Goal: Task Accomplishment & Management: Complete application form

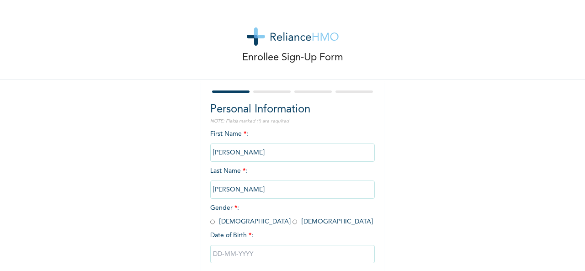
click at [253, 150] on input "[PERSON_NAME]" at bounding box center [292, 153] width 165 height 18
click at [254, 153] on input "[PERSON_NAME]" at bounding box center [292, 153] width 165 height 18
click at [239, 151] on input "[PERSON_NAME]" at bounding box center [292, 153] width 165 height 18
click at [241, 153] on input "[PERSON_NAME]" at bounding box center [292, 153] width 165 height 18
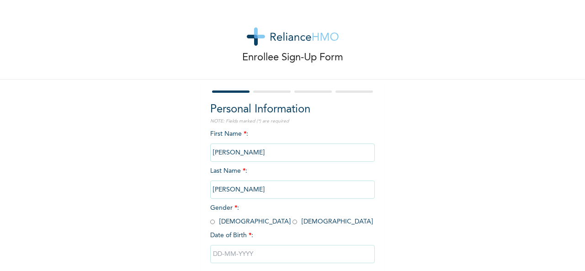
click at [127, 154] on div "Enrollee Sign-Up Form Personal Information NOTE: Fields marked (*) are required…" at bounding box center [292, 157] width 585 height 314
drag, startPoint x: 292, startPoint y: 169, endPoint x: 282, endPoint y: 175, distance: 11.3
click at [292, 170] on div "First Name * : [PERSON_NAME] Last Name * : [PERSON_NAME] Gender * : [DEMOGRAPHI…" at bounding box center [292, 203] width 165 height 148
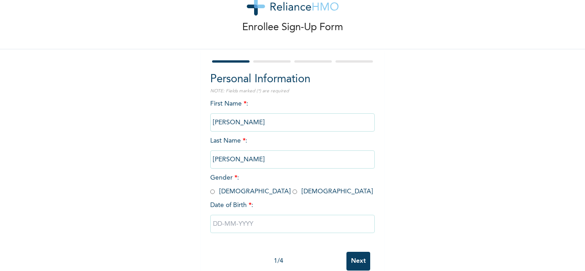
scroll to position [46, 0]
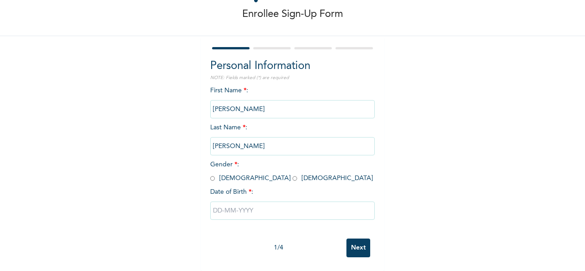
click at [211, 178] on input "radio" at bounding box center [212, 178] width 5 height 9
radio input "true"
click at [236, 106] on input "[PERSON_NAME]" at bounding box center [292, 109] width 165 height 18
click at [237, 108] on input "[PERSON_NAME]" at bounding box center [292, 109] width 165 height 18
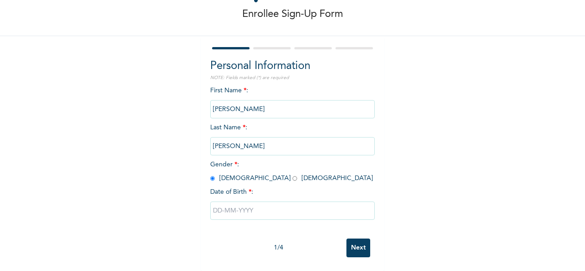
click at [237, 109] on input "[PERSON_NAME]" at bounding box center [292, 109] width 165 height 18
click at [237, 208] on input "text" at bounding box center [292, 211] width 165 height 18
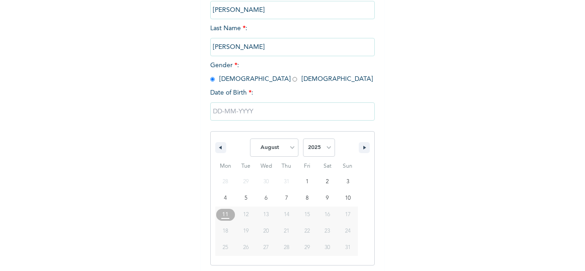
scroll to position [145, 0]
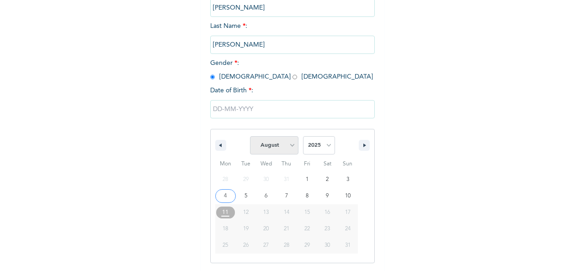
click at [288, 148] on select "January February March April May June July August September October November De…" at bounding box center [274, 145] width 48 height 18
click at [250, 137] on select "January February March April May June July August September October November De…" at bounding box center [274, 145] width 48 height 18
select select "7"
click at [324, 146] on select "2025 2024 2023 2022 2021 2020 2019 2018 2017 2016 2015 2014 2013 2012 2011 2010…" at bounding box center [319, 145] width 32 height 18
select select "1993"
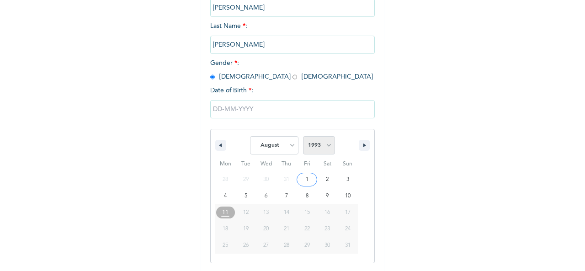
click at [303, 137] on select "2025 2024 2023 2022 2021 2020 2019 2018 2017 2016 2015 2014 2013 2012 2011 2010…" at bounding box center [319, 145] width 32 height 18
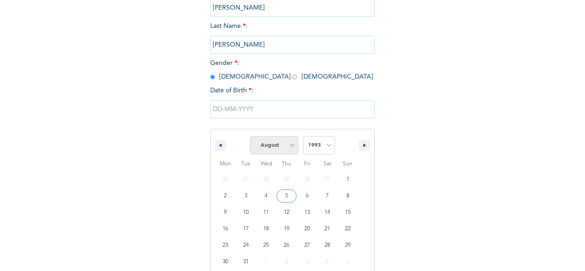
click at [279, 151] on select "January February March April May June July August September October November De…" at bounding box center [274, 145] width 48 height 18
select select "8"
click at [250, 137] on select "January February March April May June July August September October November De…" at bounding box center [274, 145] width 48 height 18
drag, startPoint x: 224, startPoint y: 245, endPoint x: 276, endPoint y: 191, distance: 75.6
type input "[DATE]"
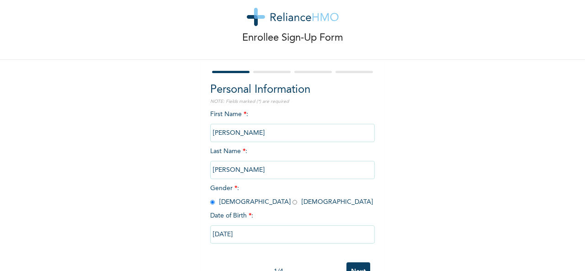
scroll to position [5, 0]
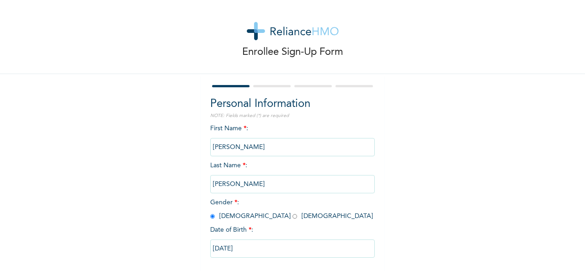
click at [239, 146] on input "[PERSON_NAME]" at bounding box center [292, 147] width 165 height 18
click at [238, 146] on input "[PERSON_NAME]" at bounding box center [292, 147] width 165 height 18
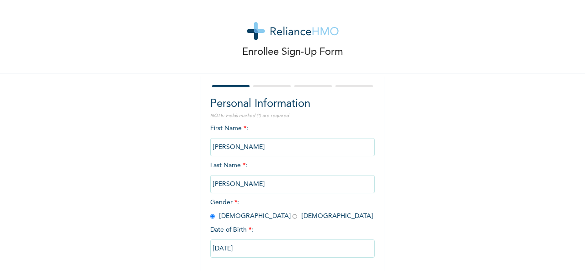
click at [173, 146] on div "Enrollee Sign-Up Form Personal Information NOTE: Fields marked (*) are required…" at bounding box center [292, 152] width 585 height 314
click at [233, 184] on input "[PERSON_NAME]" at bounding box center [292, 184] width 165 height 18
click at [248, 182] on input "[PERSON_NAME]" at bounding box center [292, 184] width 165 height 18
click at [254, 181] on input "[PERSON_NAME]" at bounding box center [292, 184] width 165 height 18
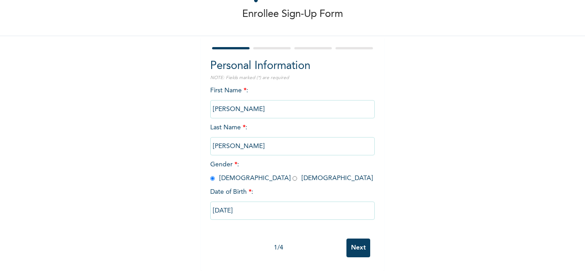
click at [353, 241] on input "Next" at bounding box center [358, 248] width 24 height 19
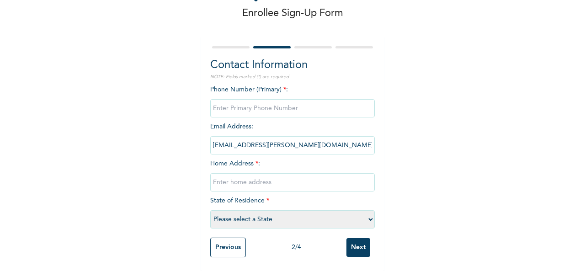
click at [227, 105] on input "phone" at bounding box center [292, 108] width 165 height 18
type input "08166680780"
click at [252, 177] on input "text" at bounding box center [292, 182] width 165 height 18
type input "[STREET_ADDRESS]"
click at [278, 214] on select "Please select a State [PERSON_NAME] (FCT) [PERSON_NAME] Ibom [GEOGRAPHIC_DATA] …" at bounding box center [292, 219] width 165 height 18
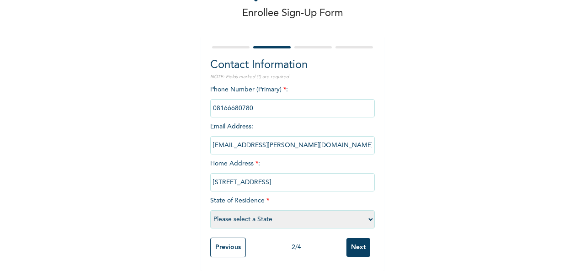
select select "25"
click at [210, 210] on select "Please select a State [PERSON_NAME] (FCT) [PERSON_NAME] Ibom [GEOGRAPHIC_DATA] …" at bounding box center [292, 219] width 165 height 18
click at [355, 239] on input "Next" at bounding box center [358, 247] width 24 height 19
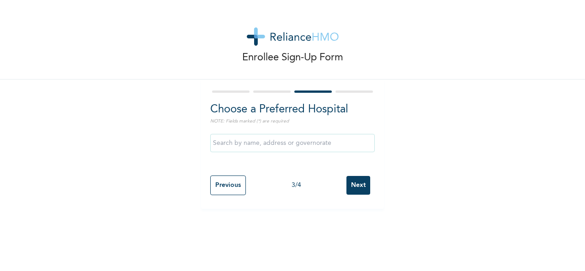
scroll to position [0, 0]
click at [268, 144] on input "text" at bounding box center [292, 143] width 165 height 18
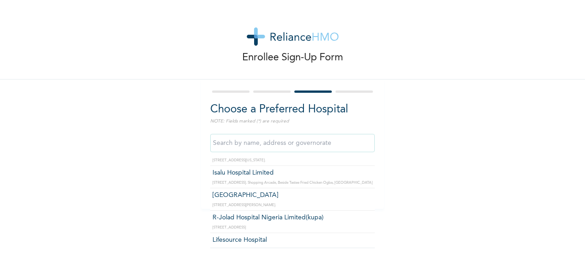
scroll to position [686, 0]
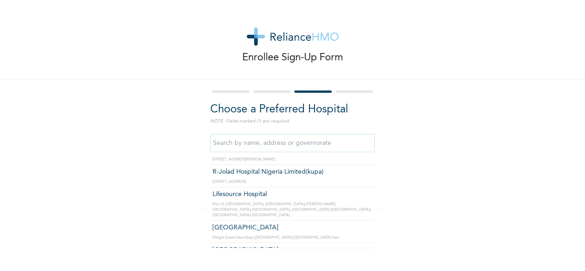
click at [245, 142] on input "text" at bounding box center [292, 143] width 165 height 18
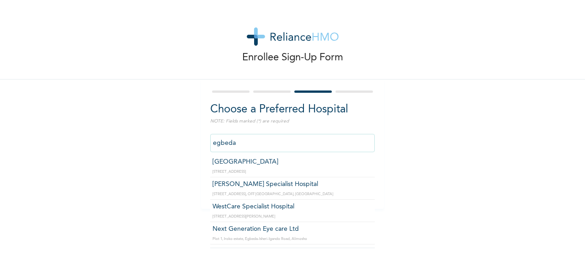
scroll to position [137, 0]
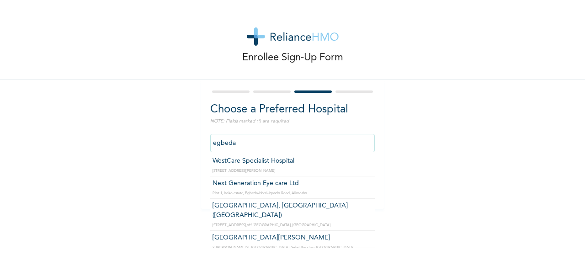
type input "[GEOGRAPHIC_DATA][PERSON_NAME]"
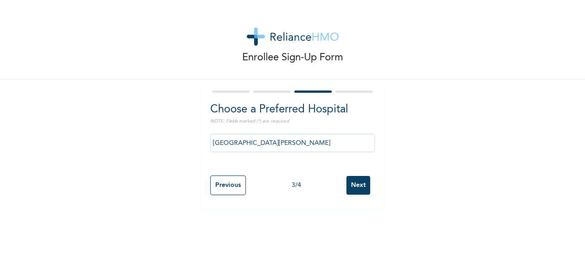
click at [357, 188] on input "Next" at bounding box center [358, 185] width 24 height 19
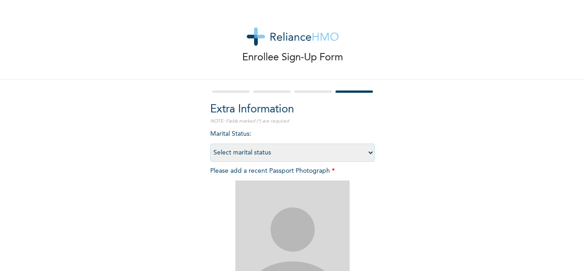
click at [351, 153] on select "Select marital status [DEMOGRAPHIC_DATA] Married [DEMOGRAPHIC_DATA] Widow/[DEMO…" at bounding box center [292, 153] width 165 height 18
select select "2"
click at [210, 144] on select "Select marital status [DEMOGRAPHIC_DATA] Married [DEMOGRAPHIC_DATA] Widow/[DEMO…" at bounding box center [292, 153] width 165 height 18
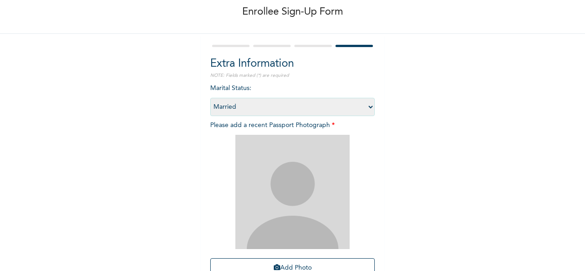
scroll to position [91, 0]
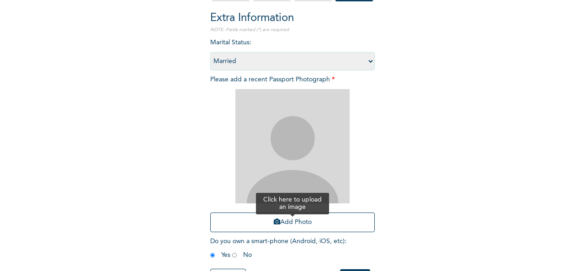
click at [261, 227] on button "Add Photo" at bounding box center [292, 223] width 165 height 20
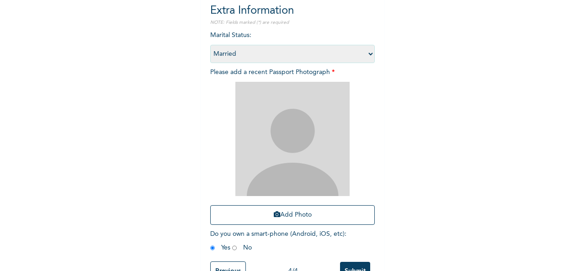
scroll to position [84, 0]
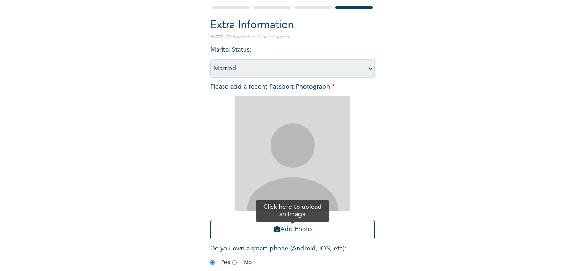
click at [287, 229] on button "Add Photo" at bounding box center [292, 230] width 165 height 20
click at [292, 230] on button "Add Photo" at bounding box center [292, 230] width 165 height 20
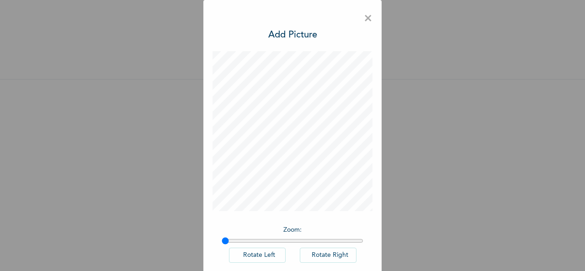
scroll to position [48, 0]
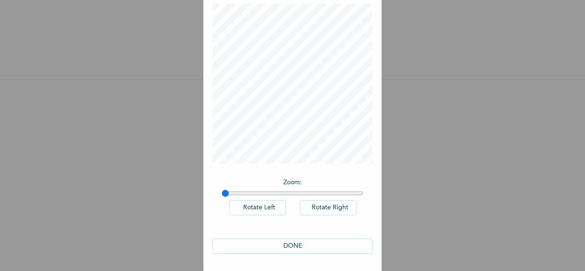
click at [253, 206] on button "Rotate Left" at bounding box center [257, 207] width 57 height 15
drag, startPoint x: 221, startPoint y: 192, endPoint x: 360, endPoint y: 183, distance: 139.3
click at [360, 190] on input "range" at bounding box center [293, 193] width 142 height 7
drag, startPoint x: 356, startPoint y: 193, endPoint x: 215, endPoint y: 195, distance: 140.8
type input "1"
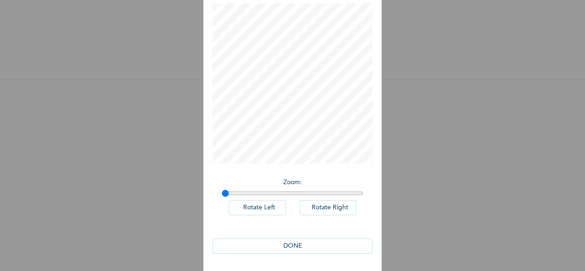
click at [222, 197] on input "range" at bounding box center [293, 193] width 142 height 7
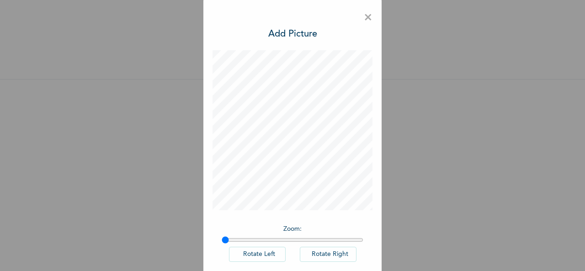
scroll to position [0, 0]
click at [366, 20] on span "×" at bounding box center [368, 18] width 9 height 19
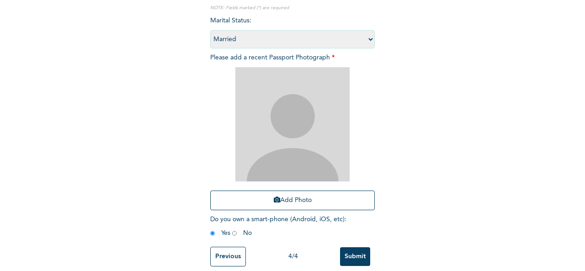
scroll to position [130, 0]
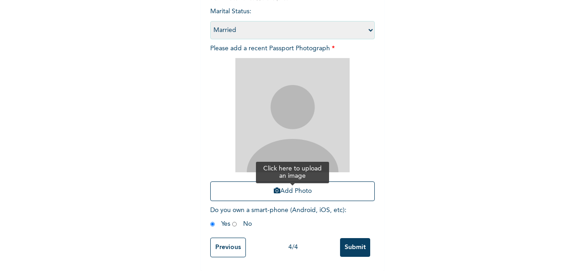
click at [329, 191] on button "Add Photo" at bounding box center [292, 191] width 165 height 20
click at [269, 188] on button "Add Photo" at bounding box center [292, 191] width 165 height 20
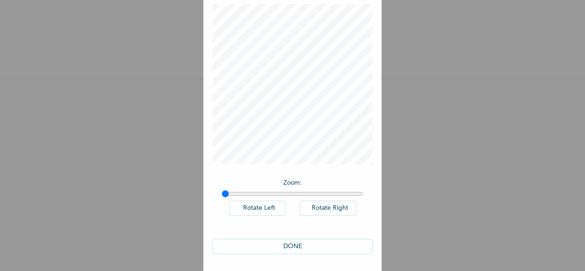
scroll to position [48, 0]
click at [320, 208] on button "Rotate Right" at bounding box center [328, 207] width 57 height 15
click at [314, 242] on button "DONE" at bounding box center [293, 246] width 160 height 15
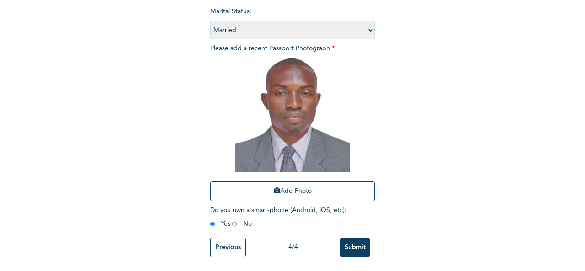
scroll to position [130, 0]
click at [350, 241] on input "Submit" at bounding box center [355, 247] width 30 height 19
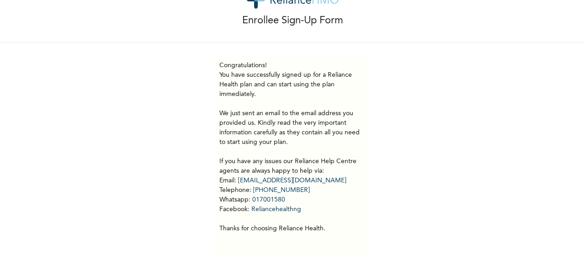
scroll to position [0, 0]
